Goal: Task Accomplishment & Management: Manage account settings

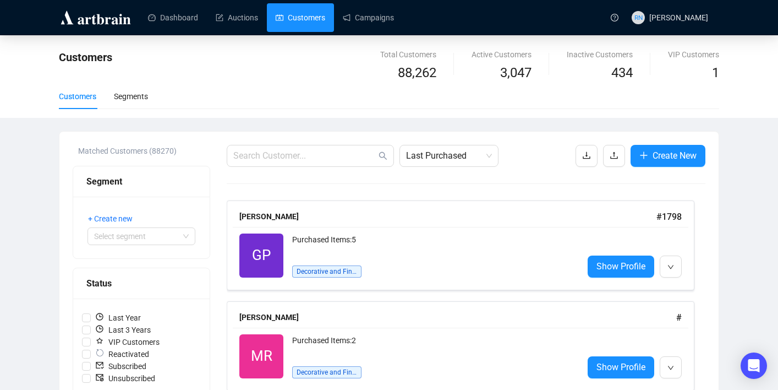
click at [296, 26] on link "Customers" at bounding box center [301, 17] width 50 height 29
click at [321, 160] on input "text" at bounding box center [304, 155] width 143 height 13
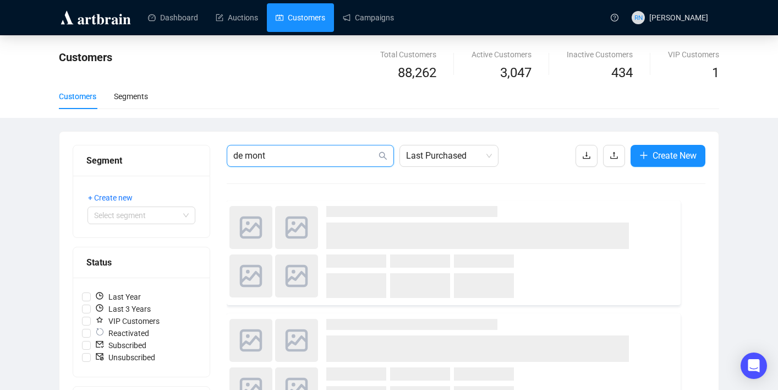
type input "de mont"
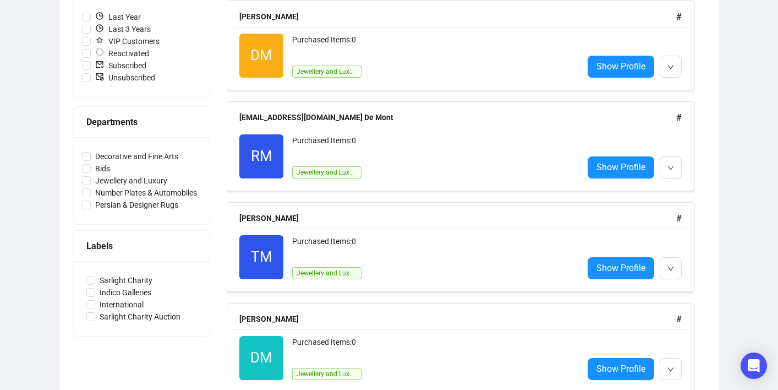
scroll to position [297, 0]
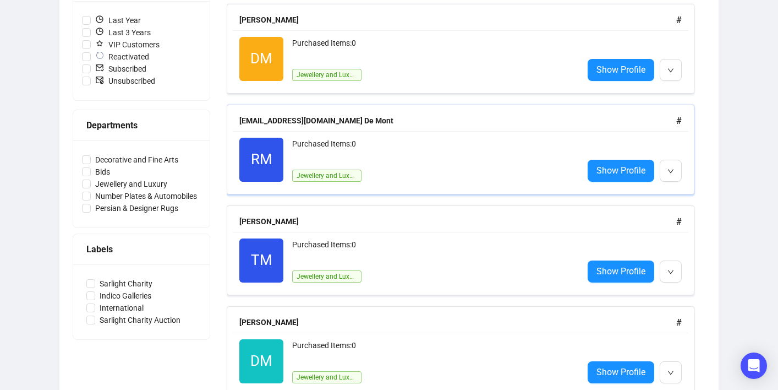
click at [413, 150] on div "Purchased Items: 0" at bounding box center [433, 149] width 282 height 22
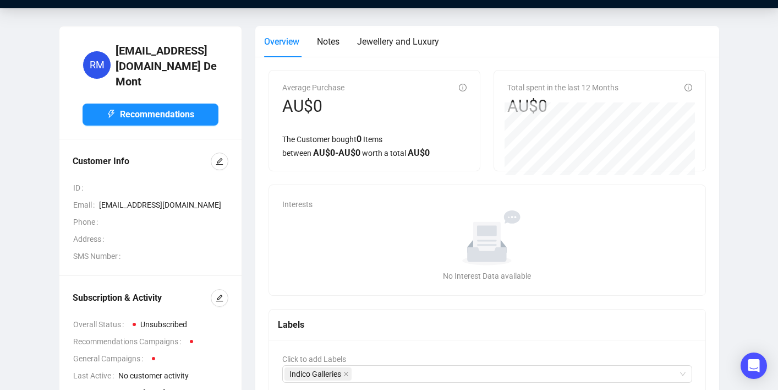
scroll to position [41, 0]
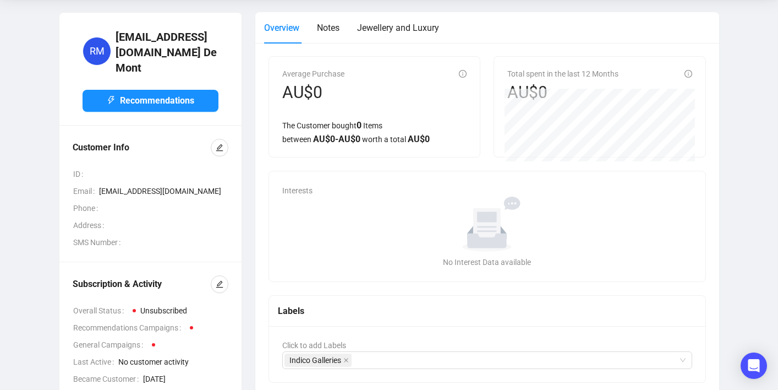
click at [225, 277] on div at bounding box center [220, 284] width 18 height 18
click at [221, 280] on icon "edit" at bounding box center [220, 284] width 8 height 8
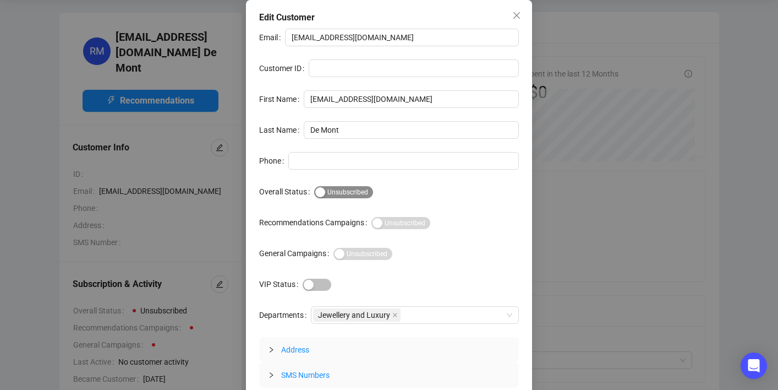
click at [325, 188] on div "button" at bounding box center [320, 192] width 10 height 10
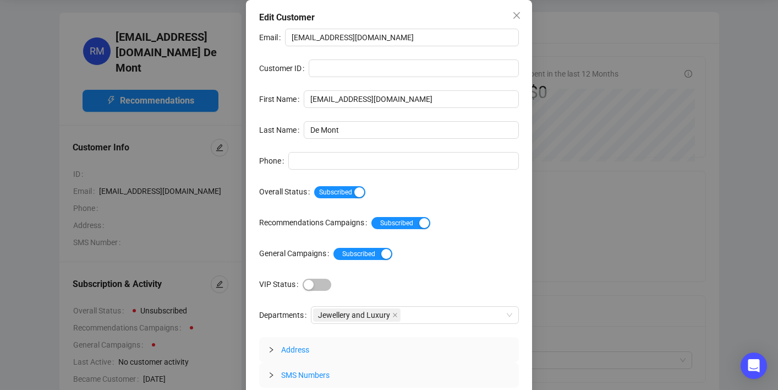
scroll to position [33, 0]
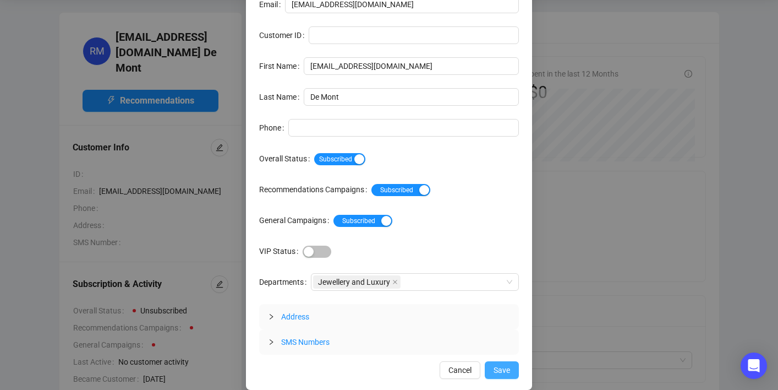
click at [504, 362] on button "Save" at bounding box center [502, 370] width 34 height 18
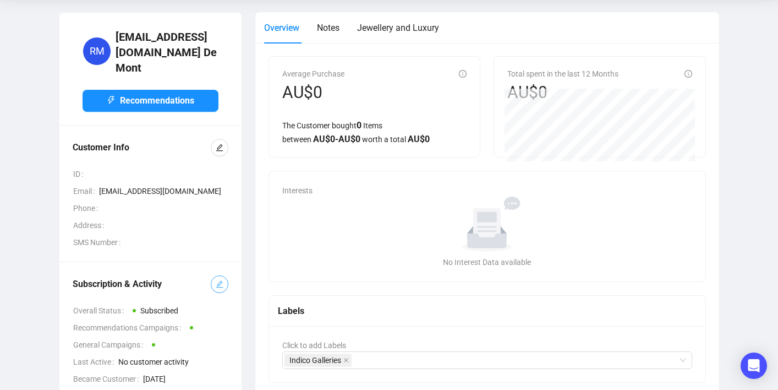
click at [216, 278] on span "button" at bounding box center [220, 284] width 8 height 12
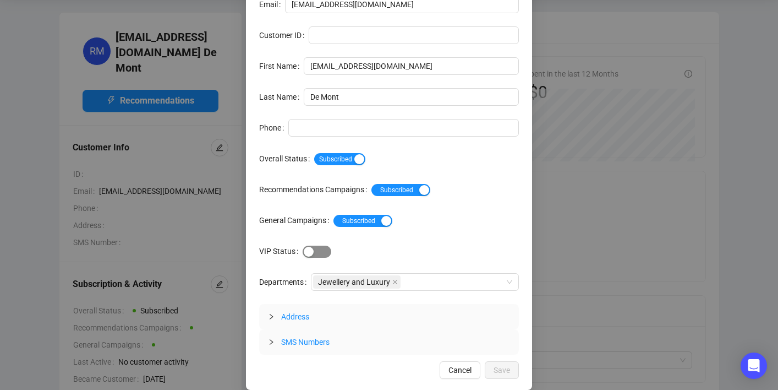
click at [314, 256] on div "button" at bounding box center [309, 252] width 10 height 10
click at [465, 283] on div "Jewellery and Luxury" at bounding box center [409, 281] width 192 height 15
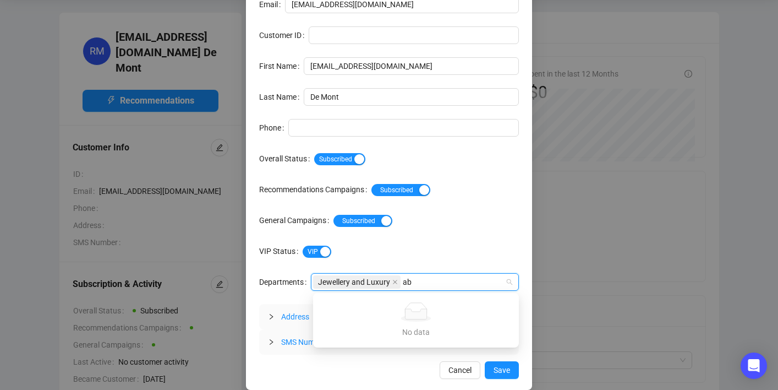
type input "a"
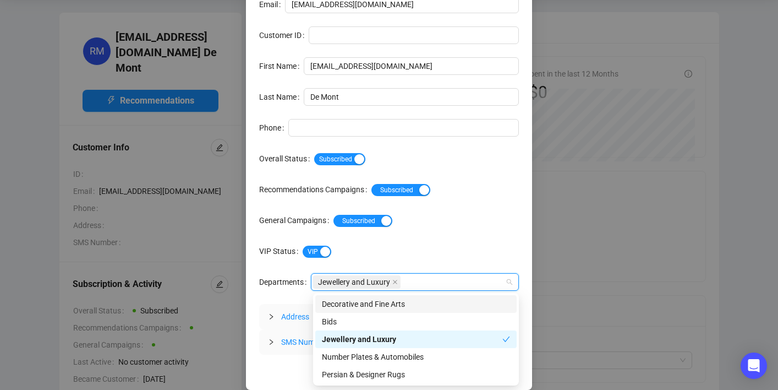
click at [490, 236] on div "Email [EMAIL_ADDRESS][DOMAIN_NAME] Customer ID First Name [EMAIL_ADDRESS][DOMAI…" at bounding box center [389, 175] width 260 height 359
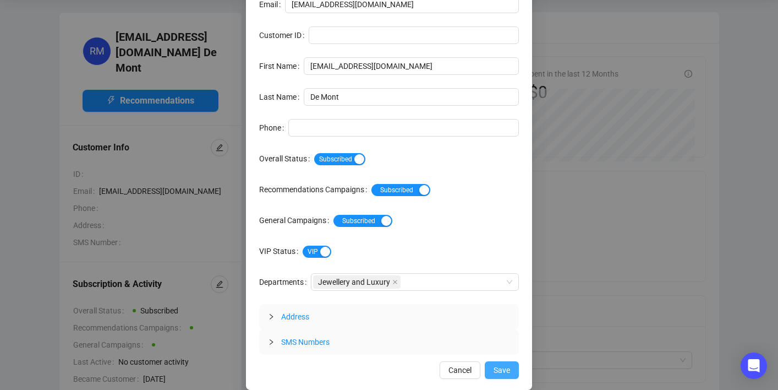
click at [499, 365] on span "Save" at bounding box center [502, 370] width 17 height 12
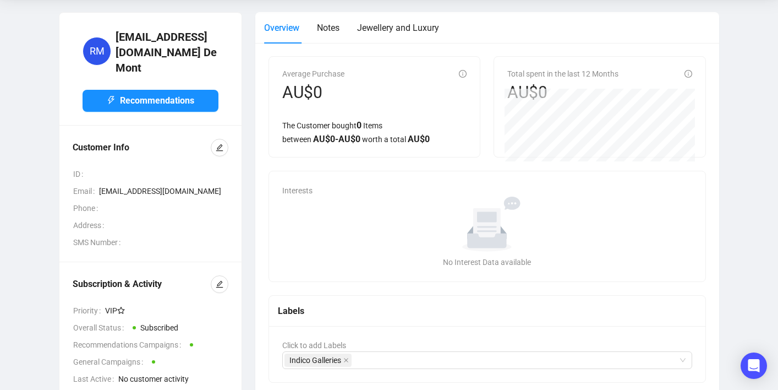
scroll to position [3, 0]
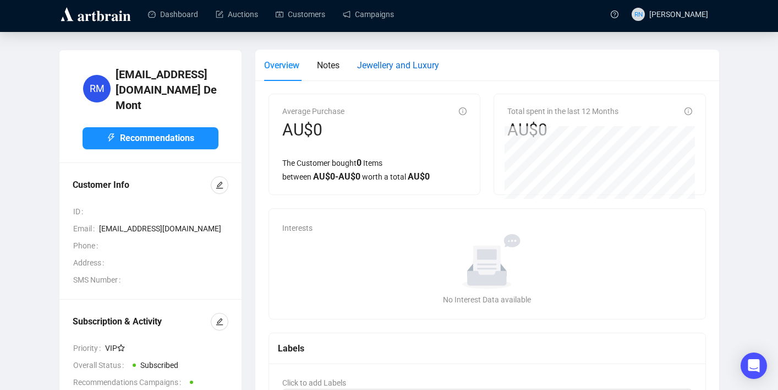
click at [397, 68] on span "Jewellery and Luxury" at bounding box center [398, 65] width 82 height 10
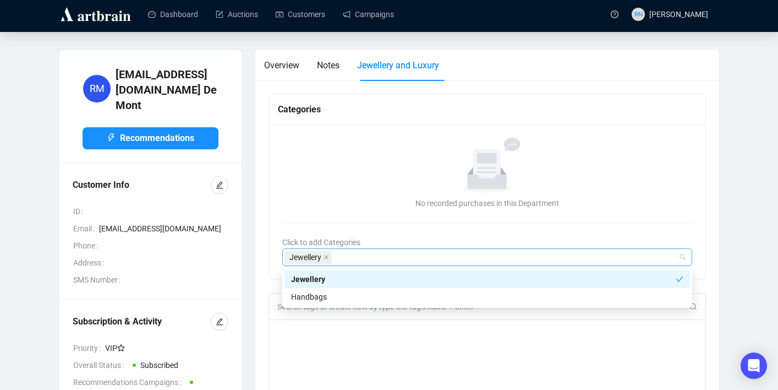
click at [350, 261] on div "Jewellery" at bounding box center [482, 256] width 394 height 15
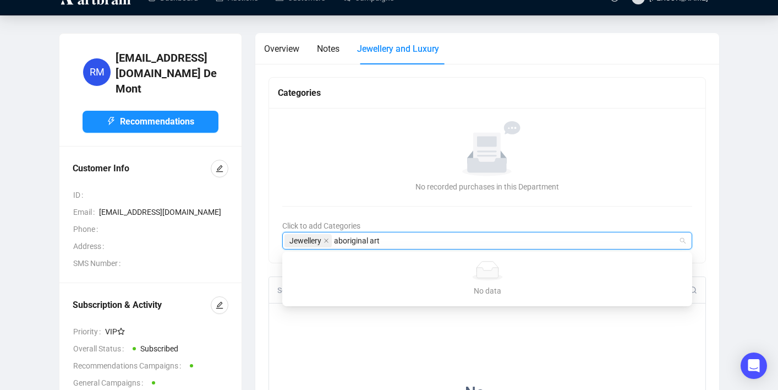
scroll to position [0, 0]
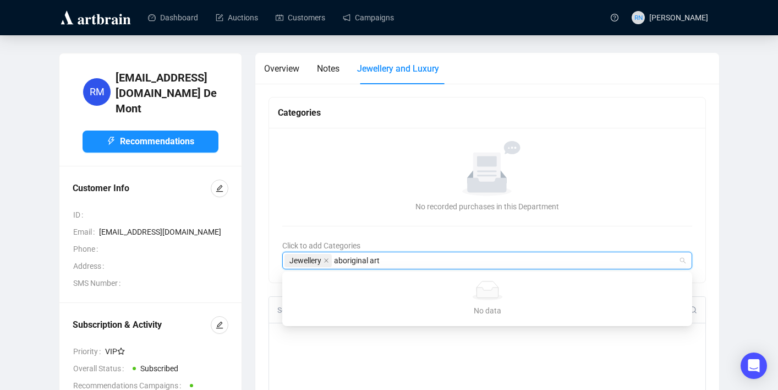
click at [376, 263] on input "aboriginal art" at bounding box center [358, 260] width 49 height 13
type input "a"
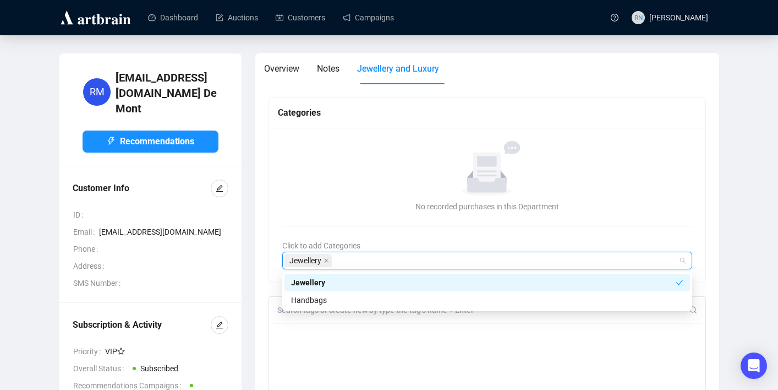
click at [391, 216] on div "No data No recorded purchases in this Department Click to add Categories Jewell…" at bounding box center [487, 205] width 436 height 155
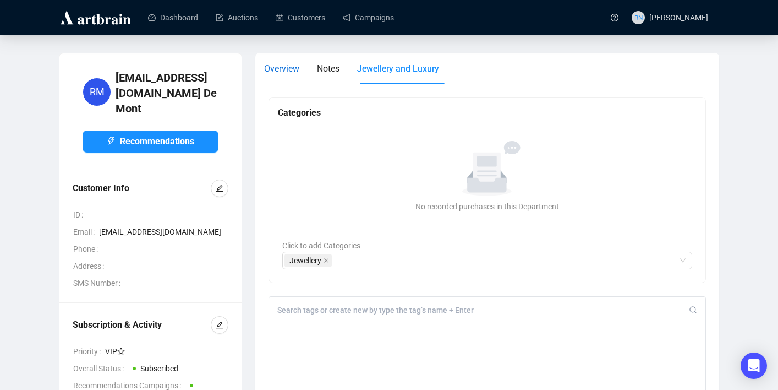
click at [292, 67] on span "Overview" at bounding box center [281, 68] width 35 height 10
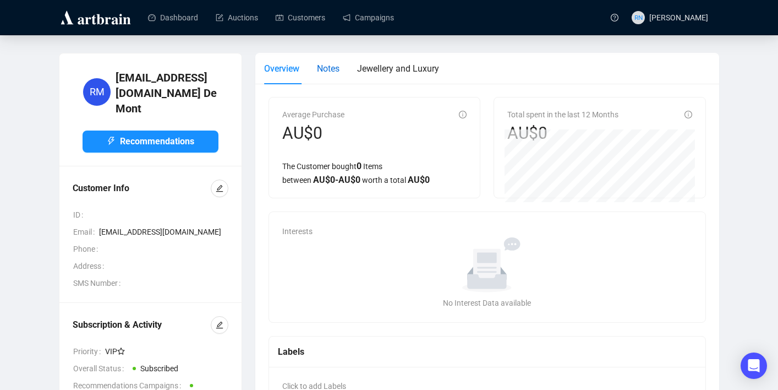
click at [328, 71] on span "Notes" at bounding box center [328, 68] width 23 height 10
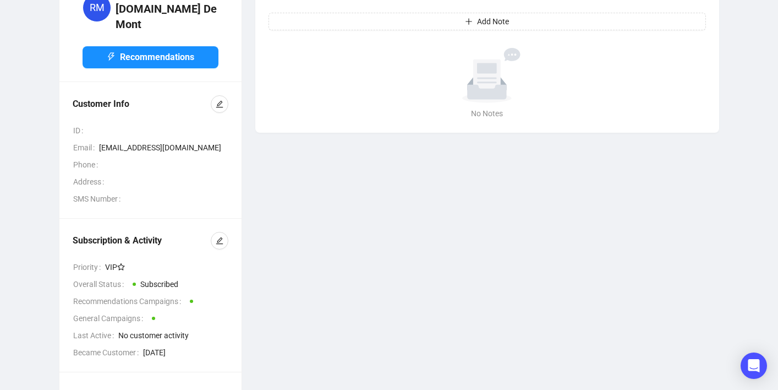
scroll to position [87, 0]
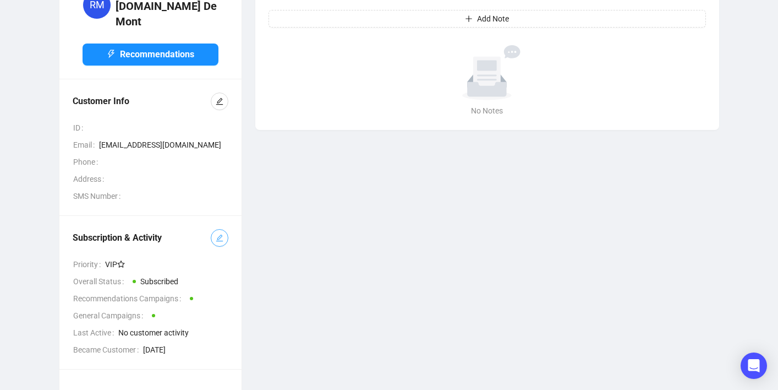
click at [212, 229] on button "button" at bounding box center [220, 238] width 18 height 18
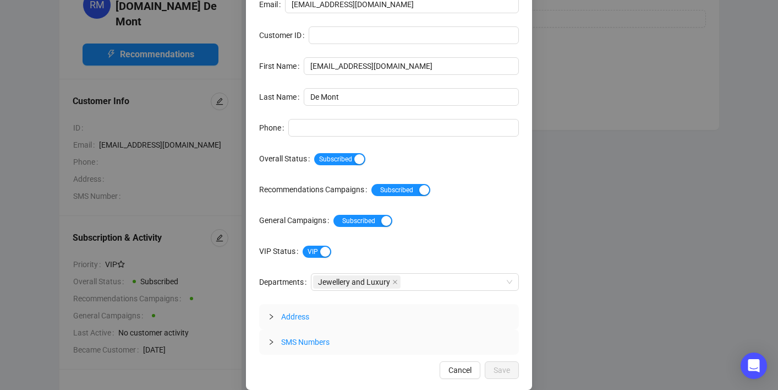
scroll to position [33, 0]
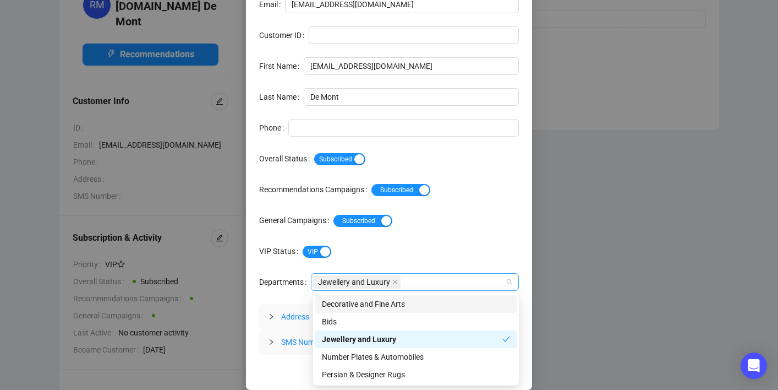
click at [415, 278] on div "Jewellery and Luxury" at bounding box center [409, 281] width 192 height 15
click at [407, 302] on div "Decorative and Fine Arts" at bounding box center [416, 304] width 188 height 12
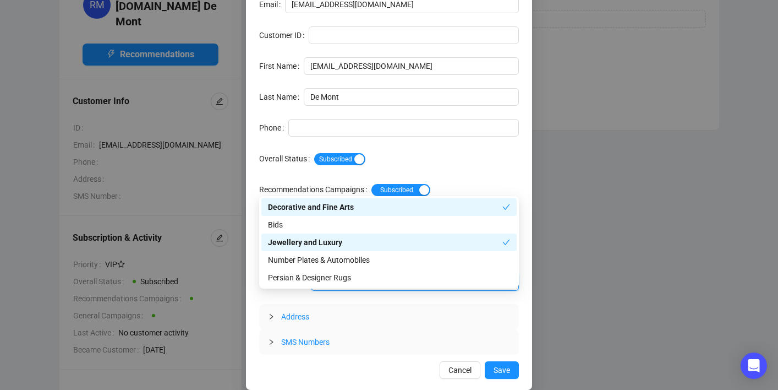
scroll to position [51, 0]
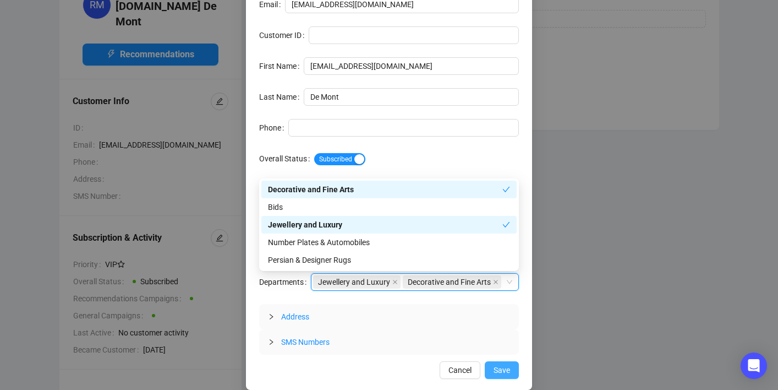
click at [497, 376] on button "Save" at bounding box center [502, 370] width 34 height 18
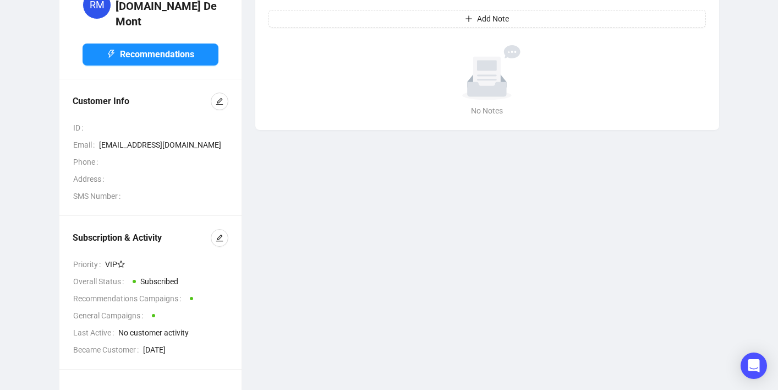
scroll to position [0, 0]
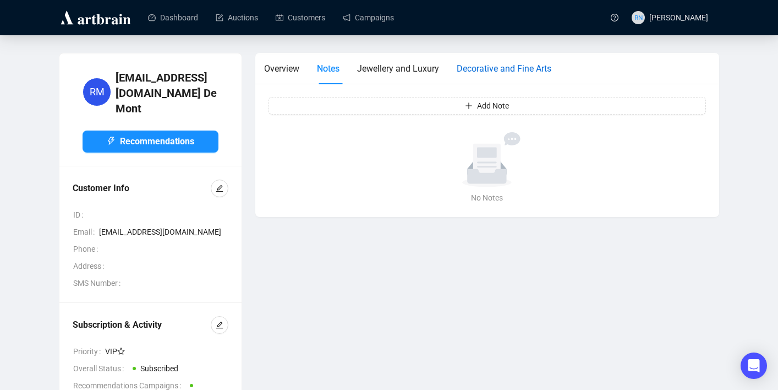
click at [499, 63] on div "Decorative and Fine Arts" at bounding box center [504, 69] width 95 height 14
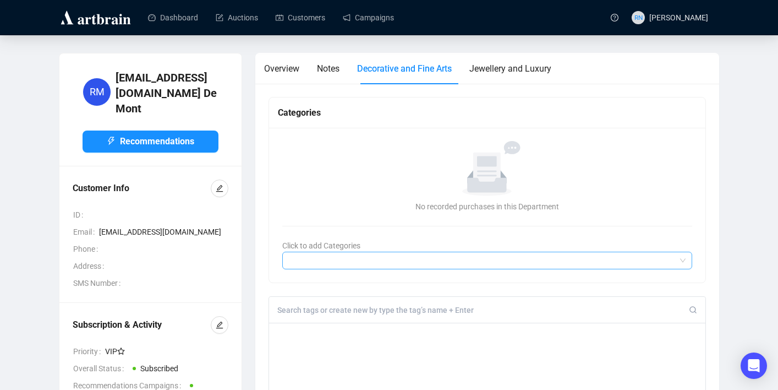
click at [336, 259] on div at bounding box center [482, 260] width 394 height 15
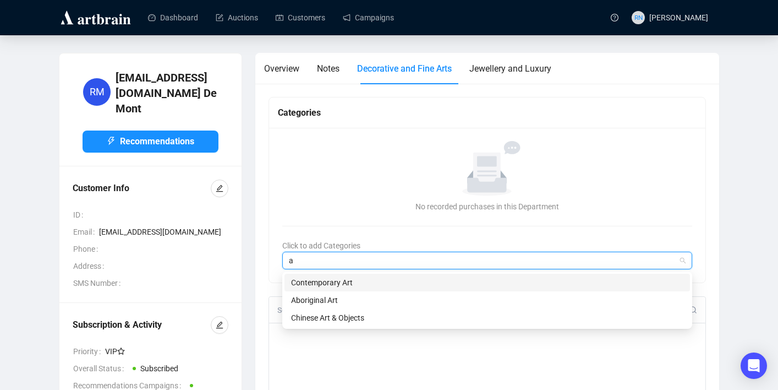
type input "ab"
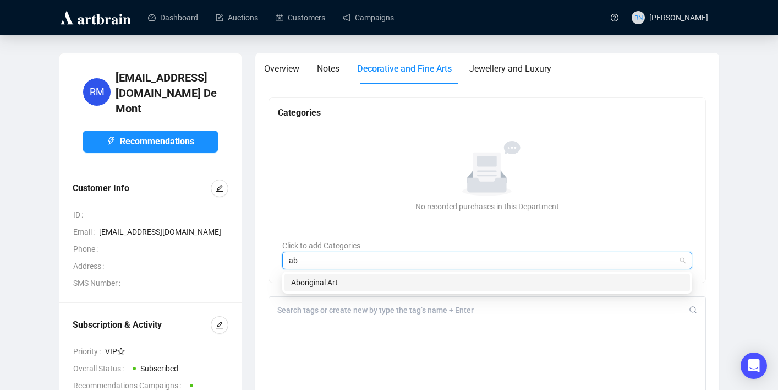
click at [351, 280] on div "Aboriginal Art" at bounding box center [487, 282] width 392 height 12
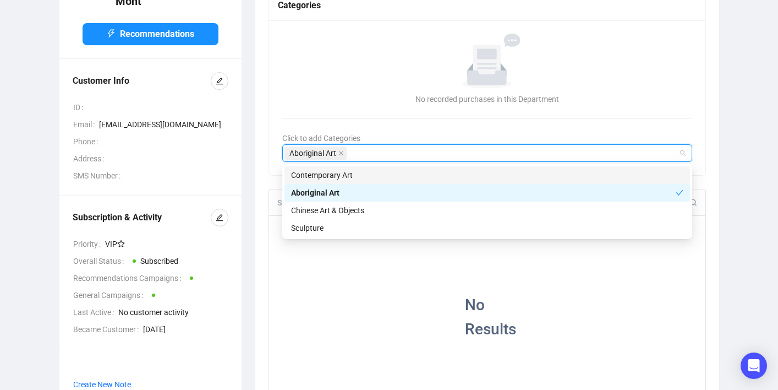
scroll to position [141, 0]
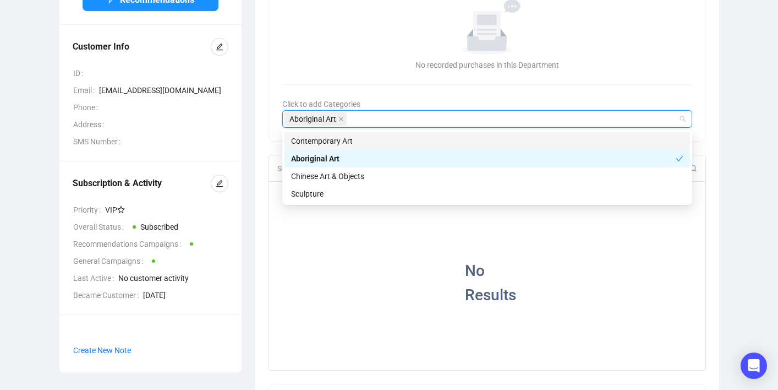
click at [732, 262] on div "RM [EMAIL_ADDRESS][DOMAIN_NAME] De Mont Recommendations Customer Info ID Email …" at bounding box center [389, 260] width 734 height 699
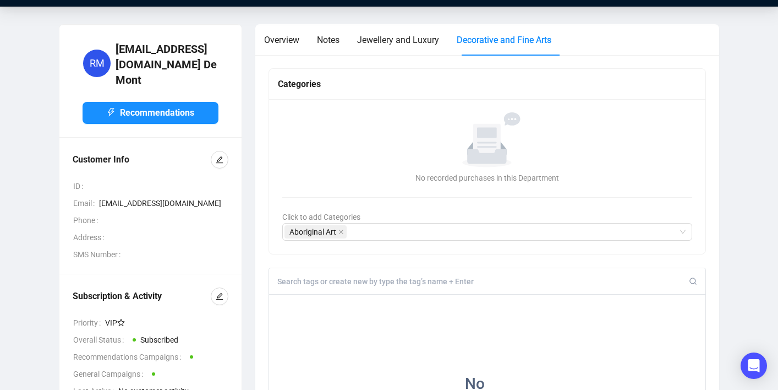
scroll to position [0, 0]
